Goal: Contribute content: Add original content to the website for others to see

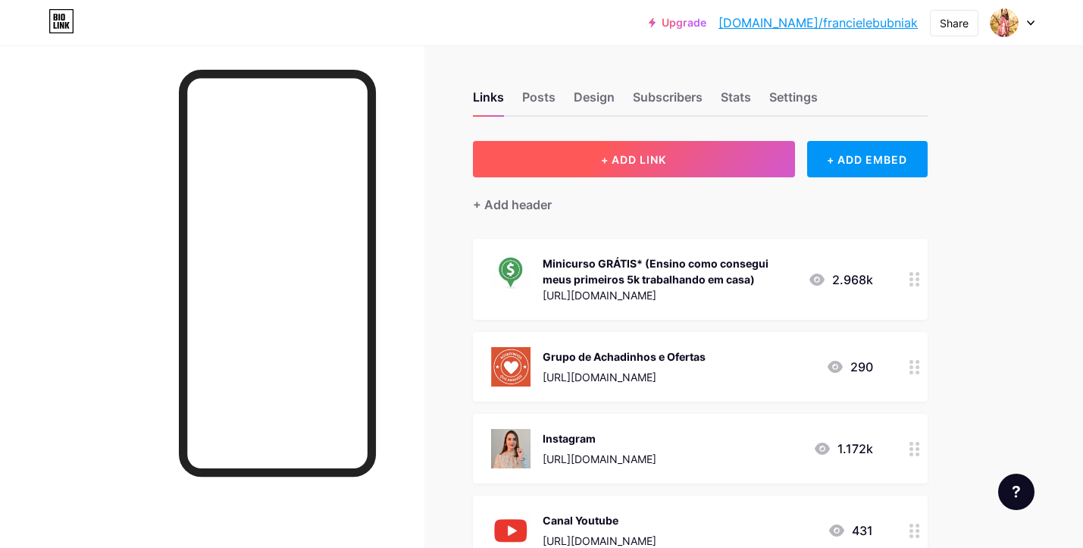
click at [701, 146] on button "+ ADD LINK" at bounding box center [634, 159] width 322 height 36
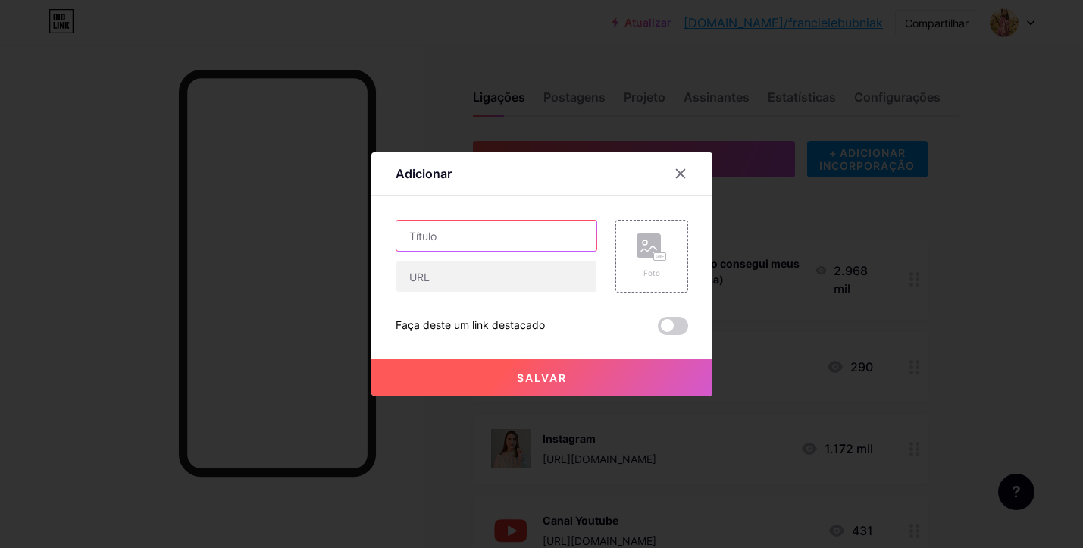
click at [496, 242] on input "text" at bounding box center [496, 235] width 200 height 30
type input "Ralador multifuncional"
click at [655, 261] on div "Foto" at bounding box center [651, 255] width 30 height 45
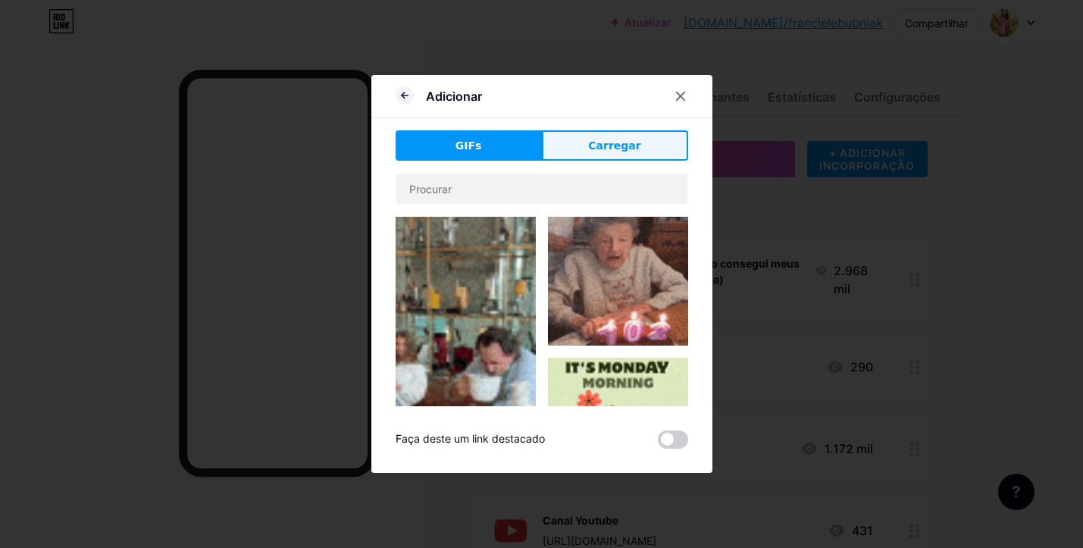
click at [647, 148] on button "Carregar" at bounding box center [615, 145] width 146 height 30
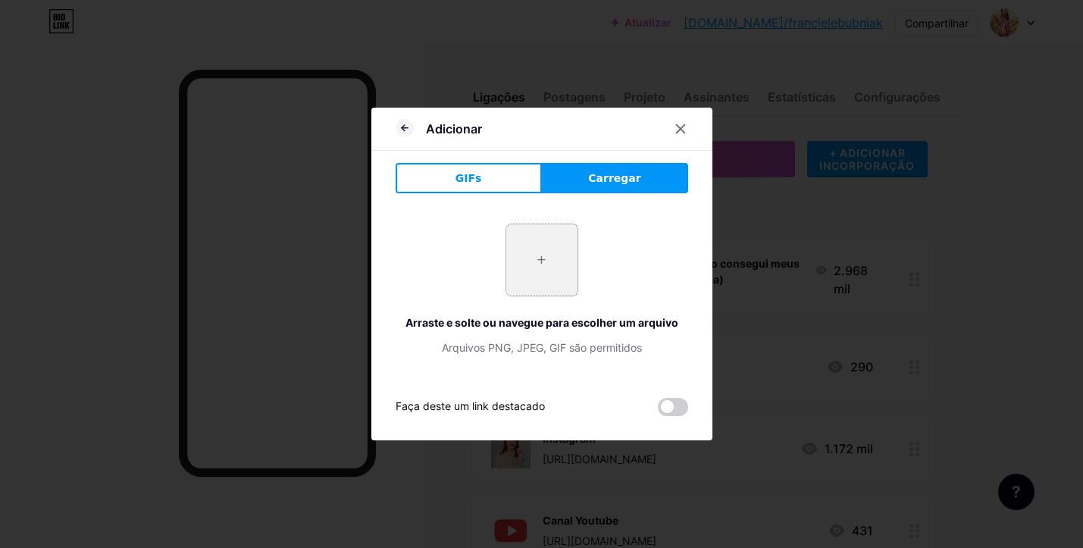
click at [533, 268] on input "file" at bounding box center [541, 259] width 71 height 71
type input "C:\fakepath\Captura de Tela [DATE] às 11.50.49.png"
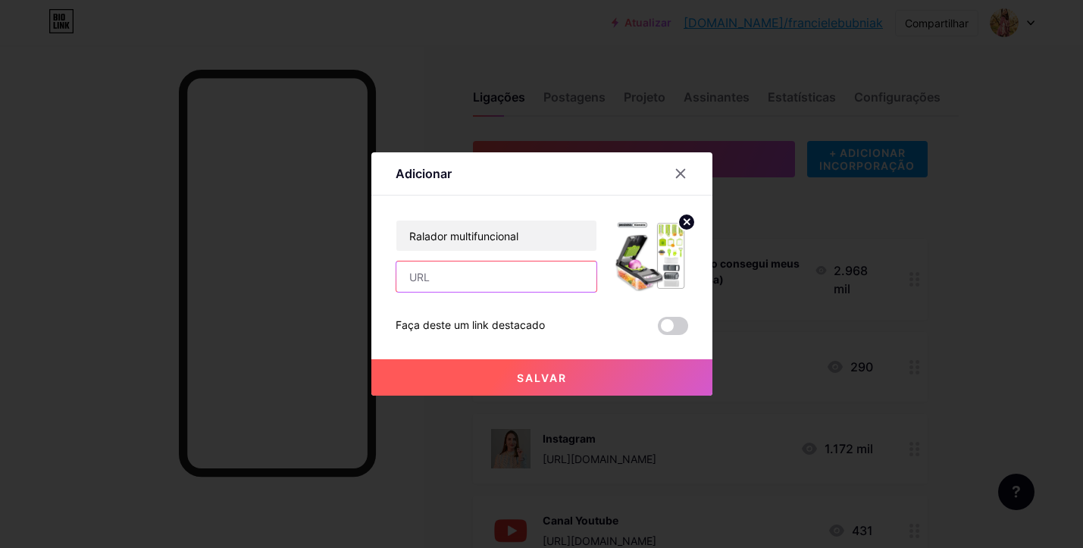
click at [512, 272] on input "text" at bounding box center [496, 276] width 200 height 30
paste input "[URL][DOMAIN_NAME]"
type input "[URL][DOMAIN_NAME]"
click at [601, 369] on button "Salvar" at bounding box center [541, 377] width 341 height 36
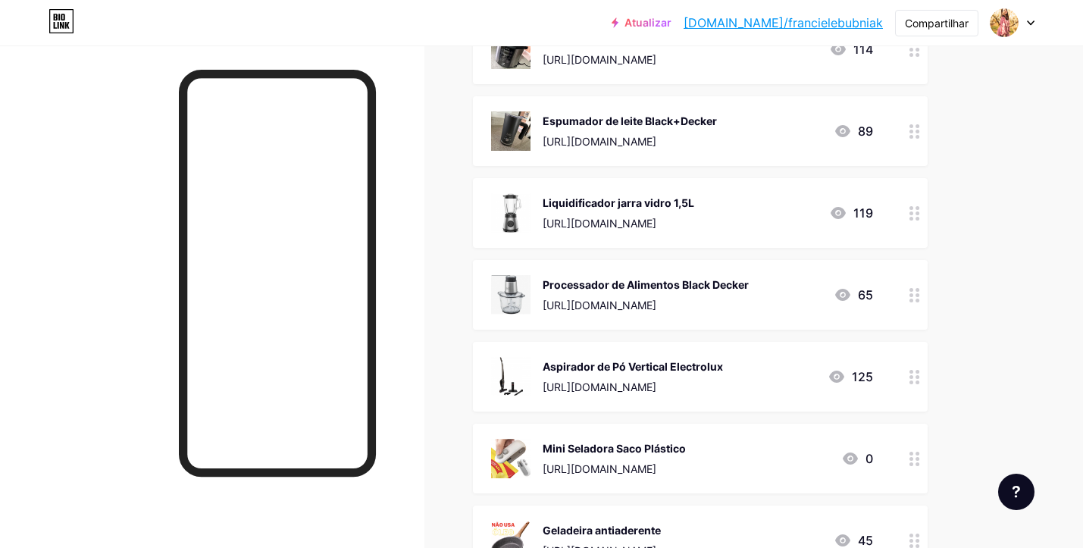
scroll to position [1390, 0]
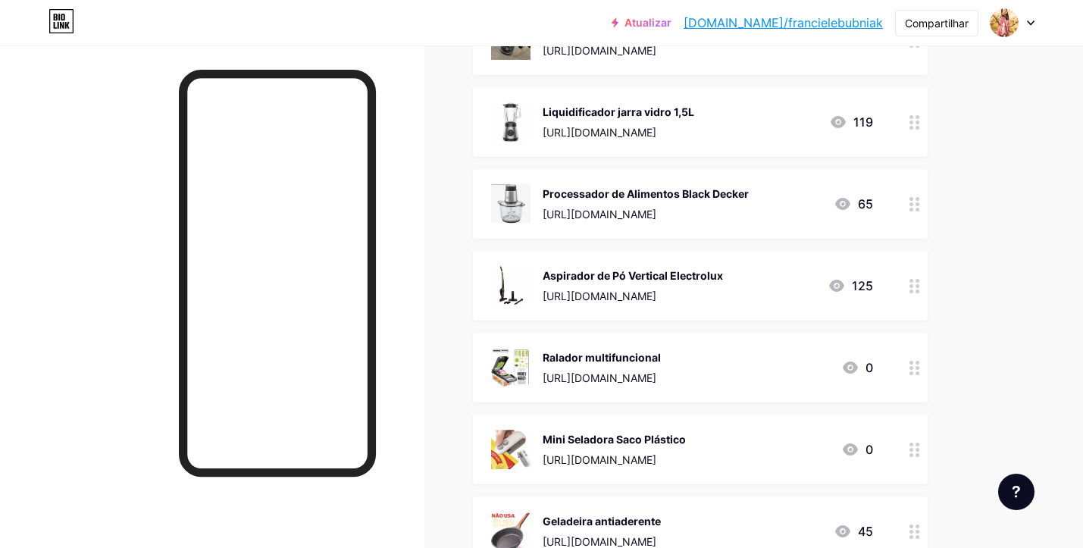
drag, startPoint x: 920, startPoint y: 164, endPoint x: 926, endPoint y: 8, distance: 155.4
